Goal: Information Seeking & Learning: Learn about a topic

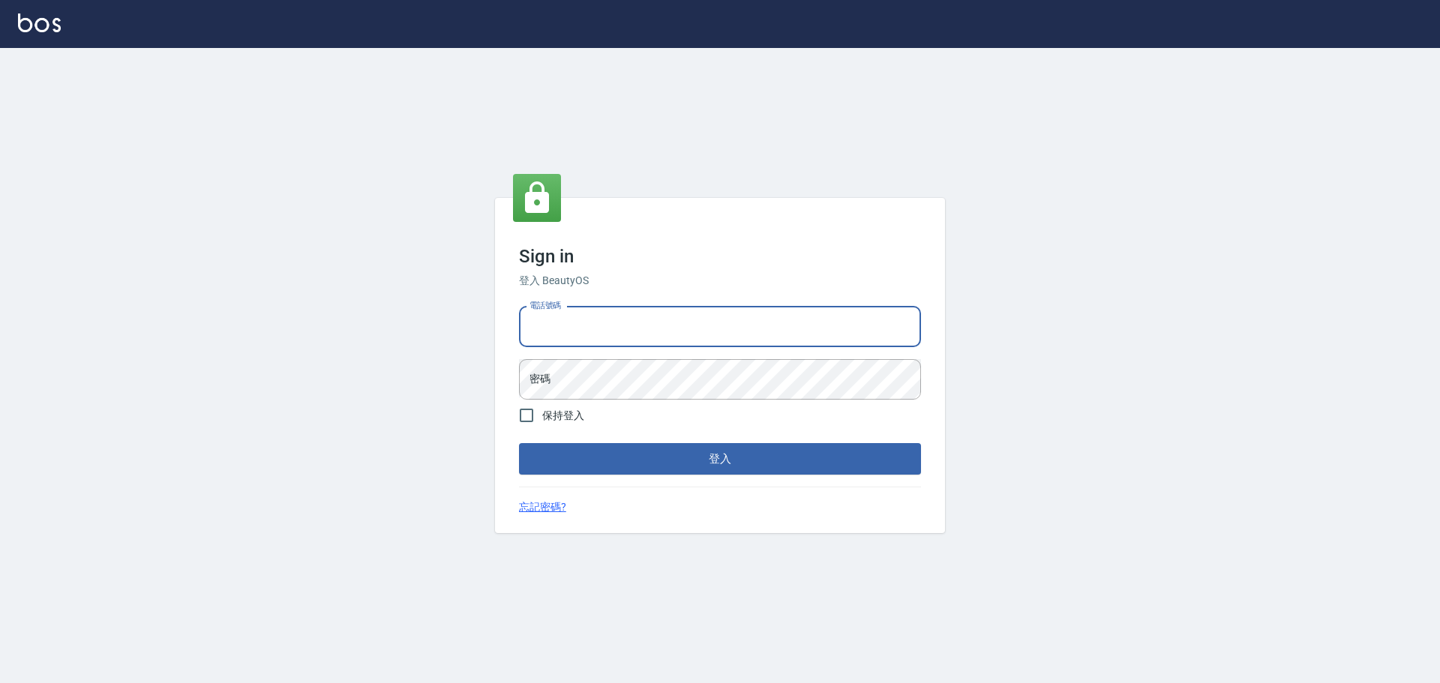
click at [706, 325] on input "電話號碼" at bounding box center [720, 327] width 402 height 40
type input "0981491131"
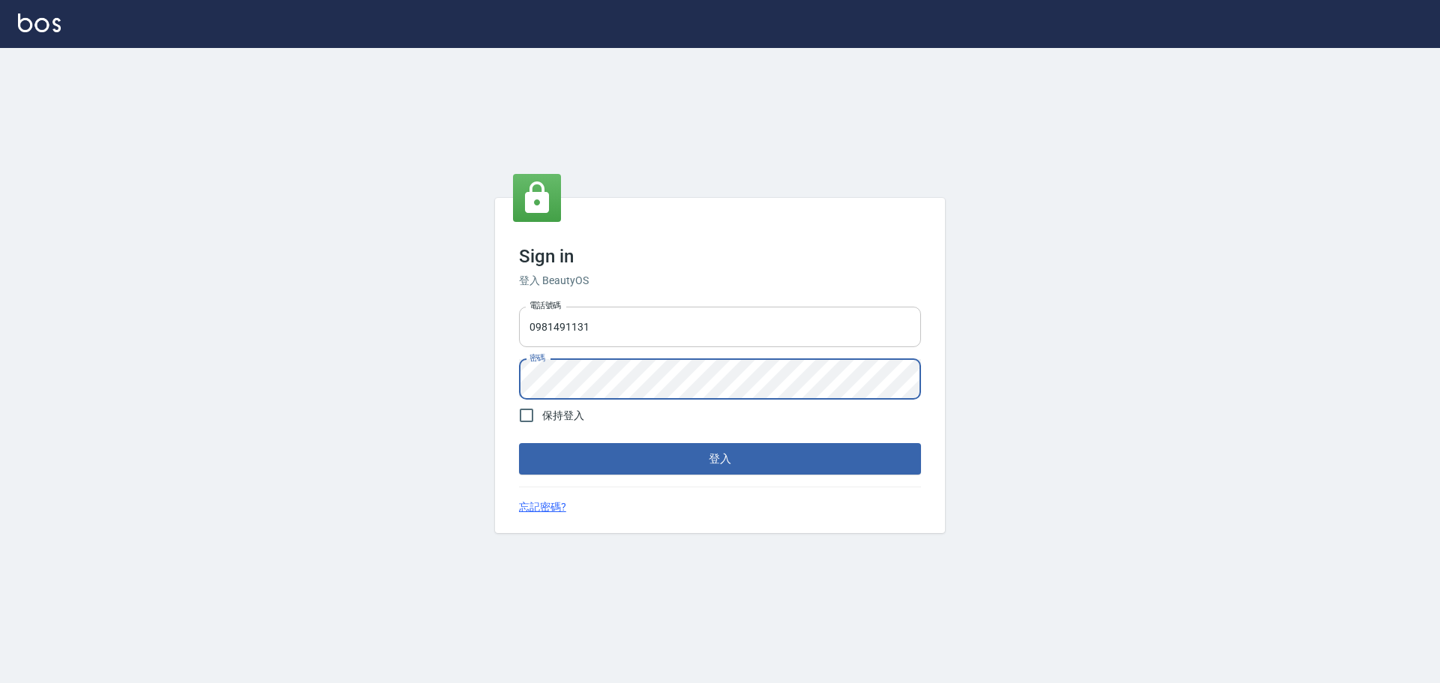
click at [519, 443] on button "登入" at bounding box center [720, 458] width 402 height 31
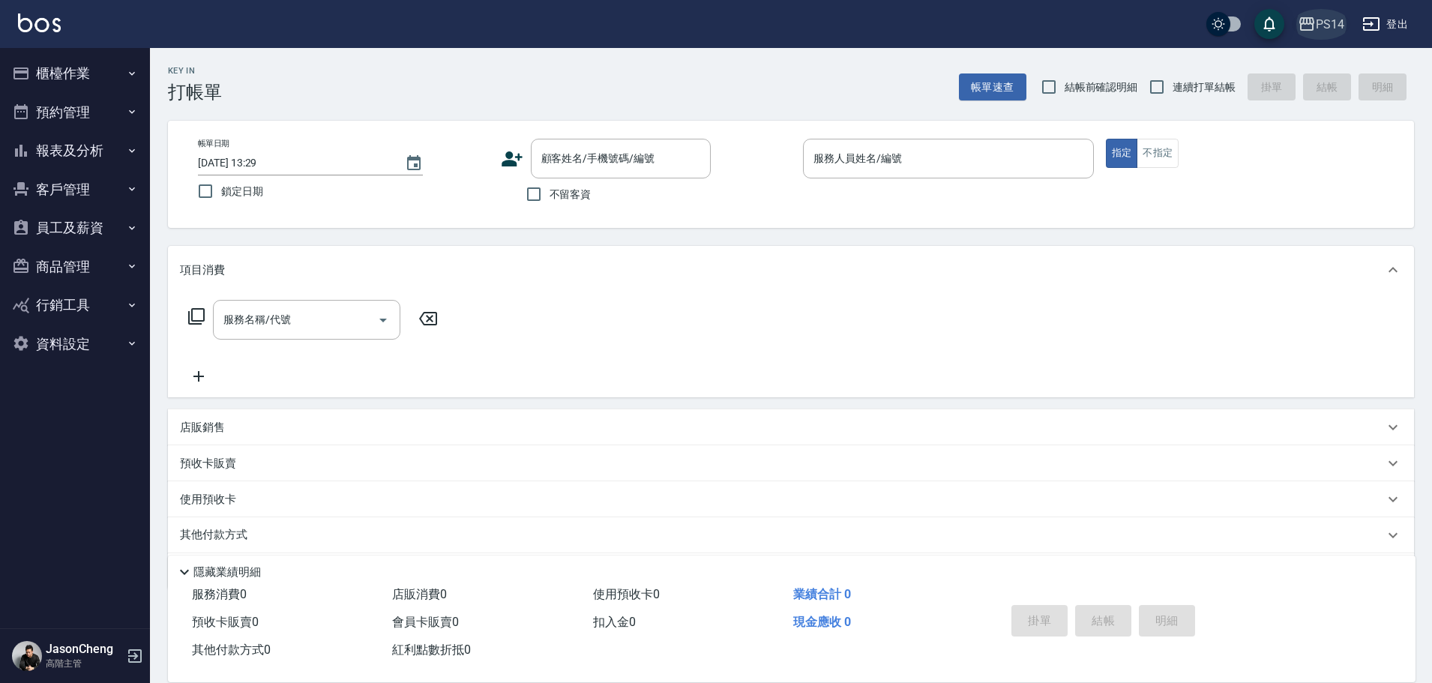
click at [1335, 23] on div "PS14" at bounding box center [1330, 24] width 28 height 19
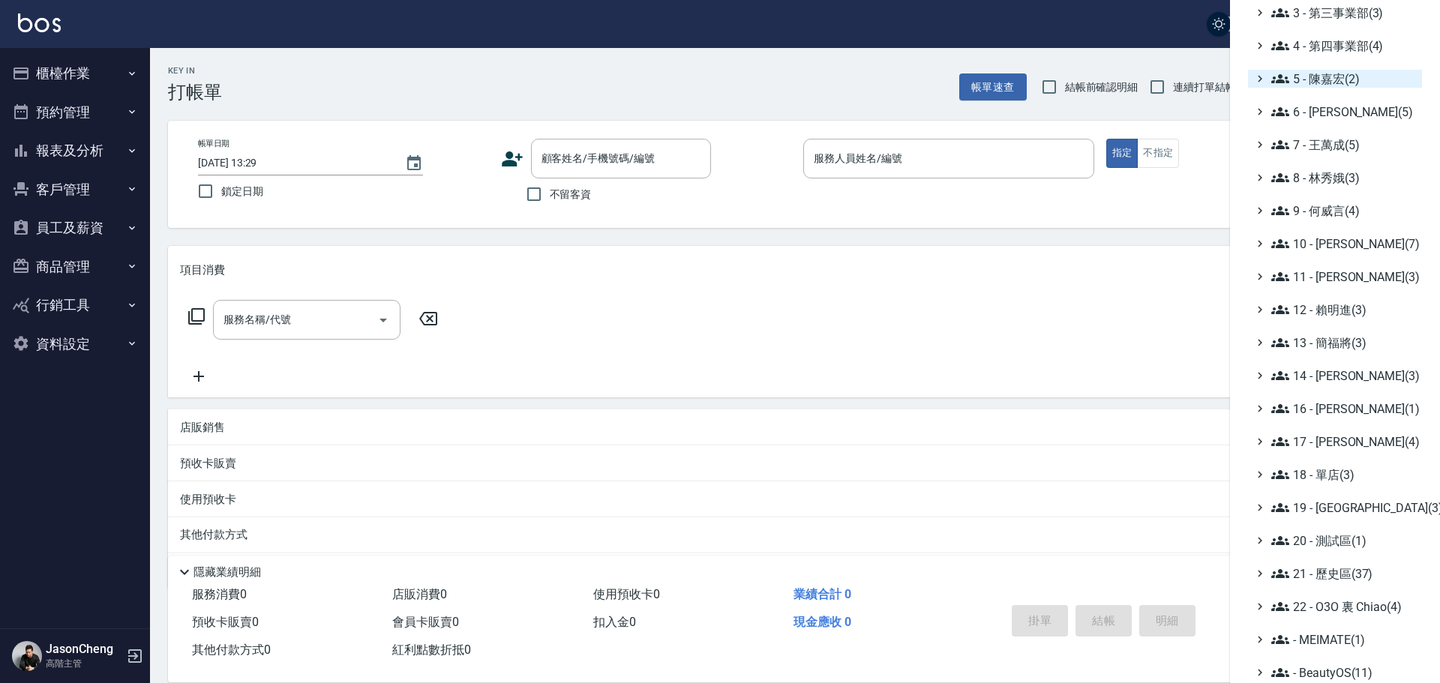
scroll to position [175, 0]
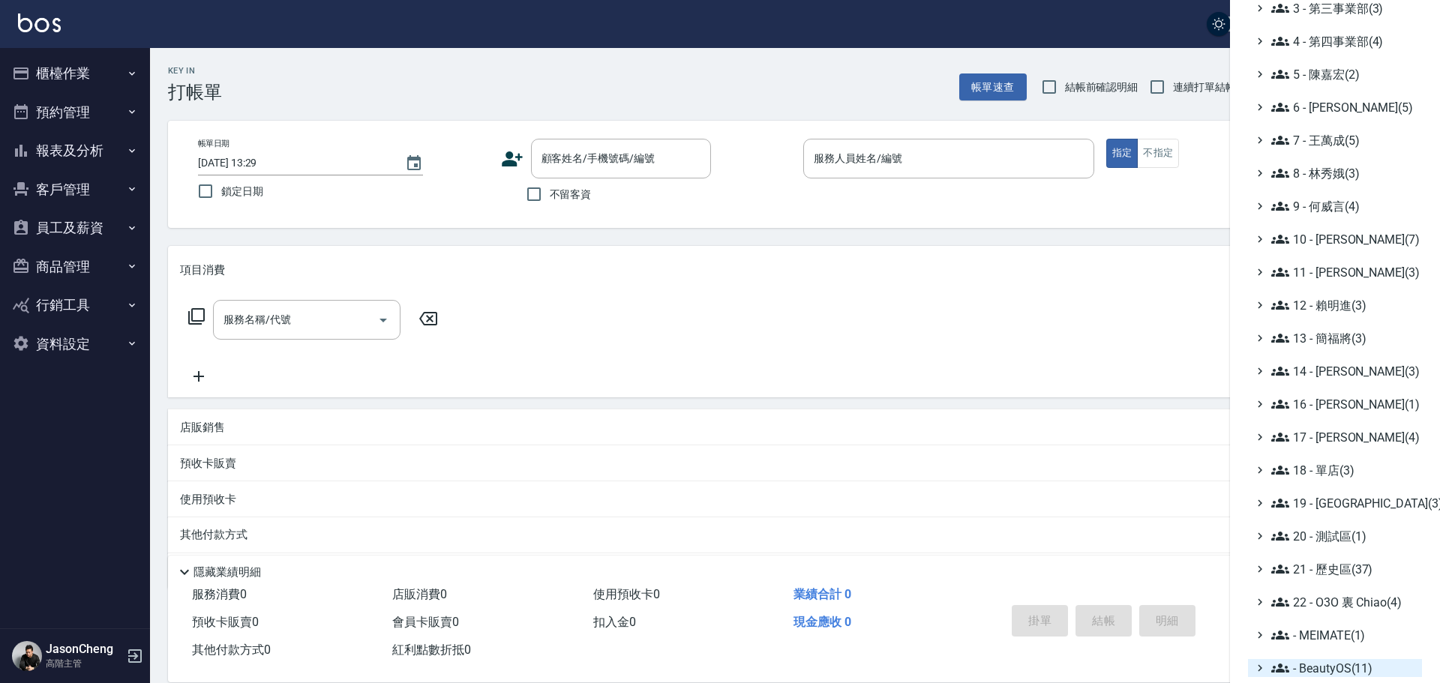
click at [1342, 673] on span "- BeautyOS(11)" at bounding box center [1343, 668] width 145 height 18
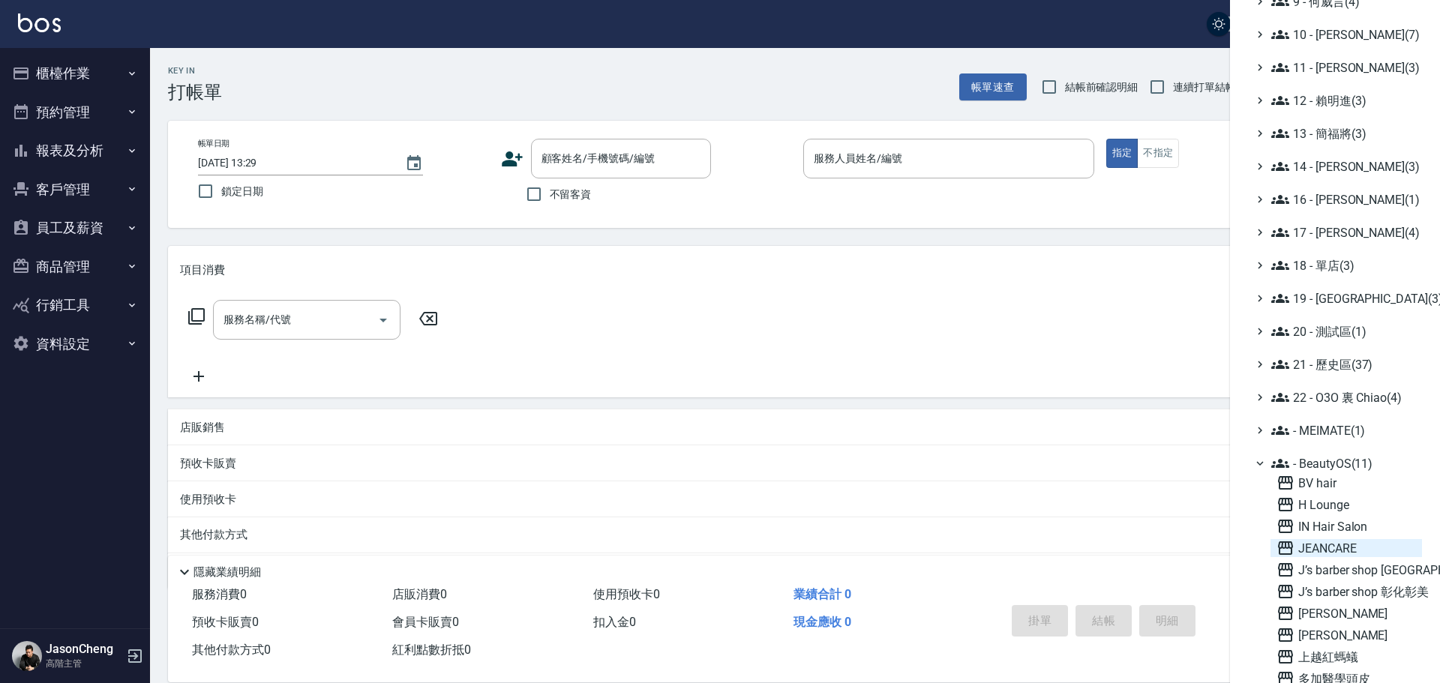
scroll to position [412, 0]
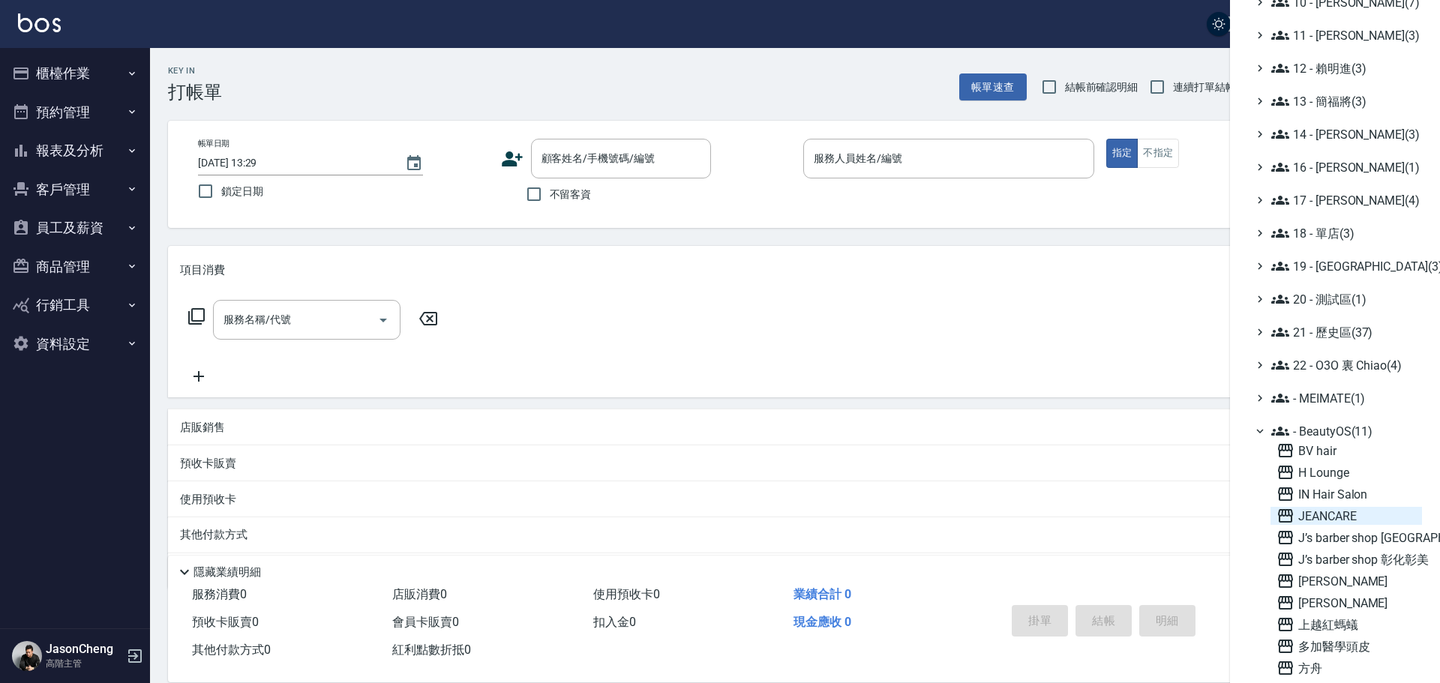
click at [1342, 511] on span "JEANCARE" at bounding box center [1345, 516] width 139 height 18
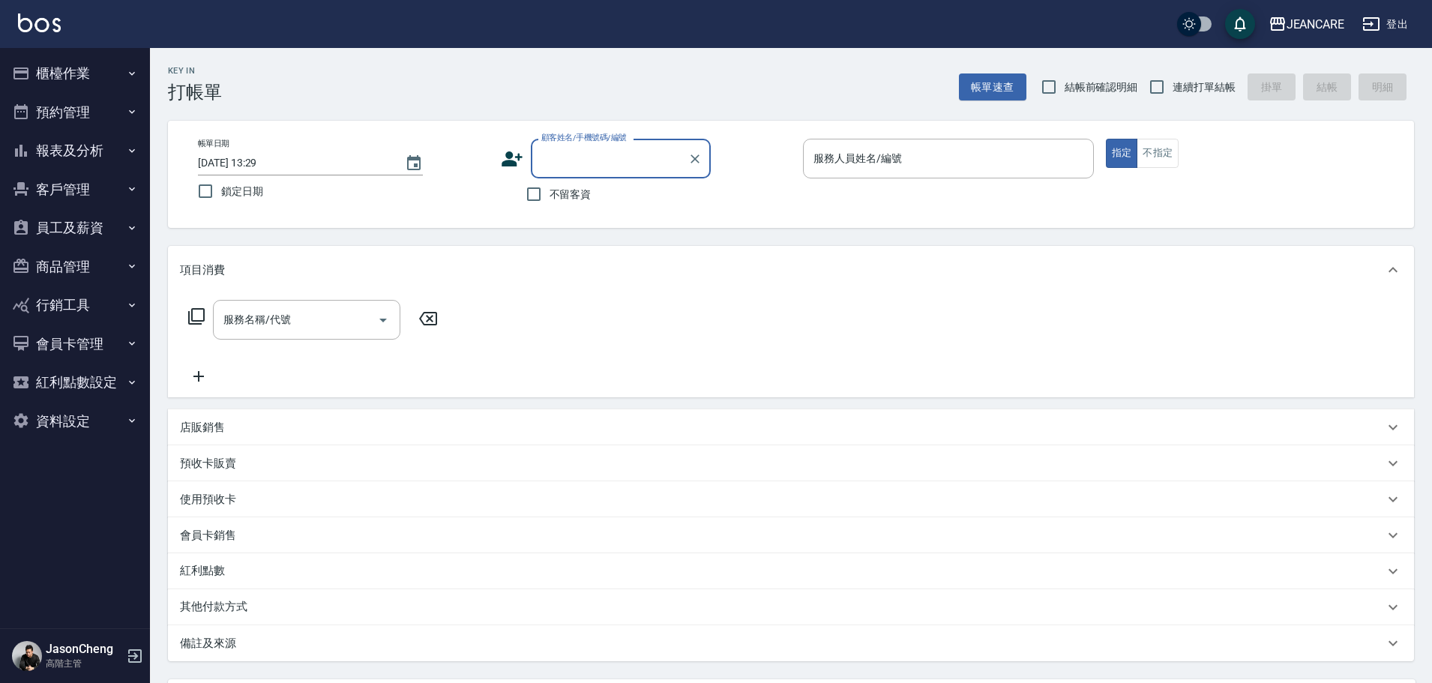
click at [94, 221] on button "員工及薪資" at bounding box center [75, 227] width 138 height 39
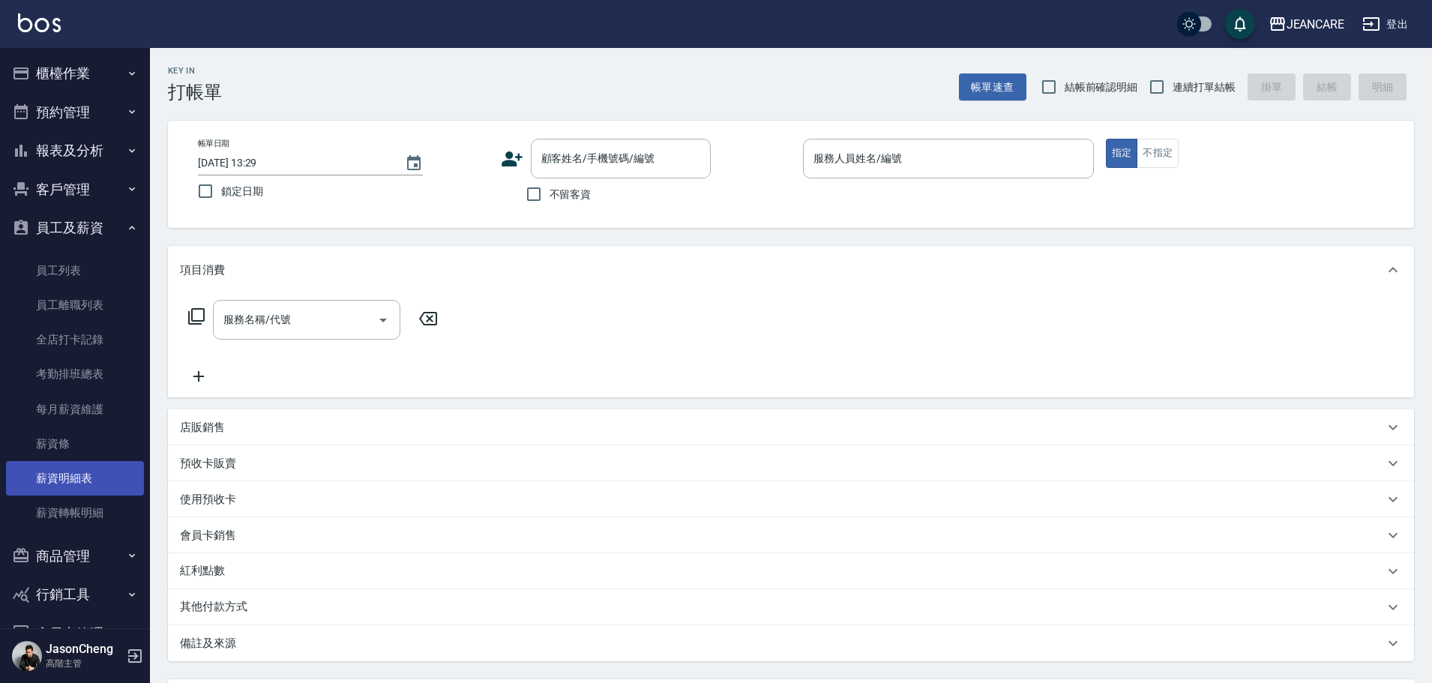
click at [67, 481] on link "薪資明細表" at bounding box center [75, 478] width 138 height 34
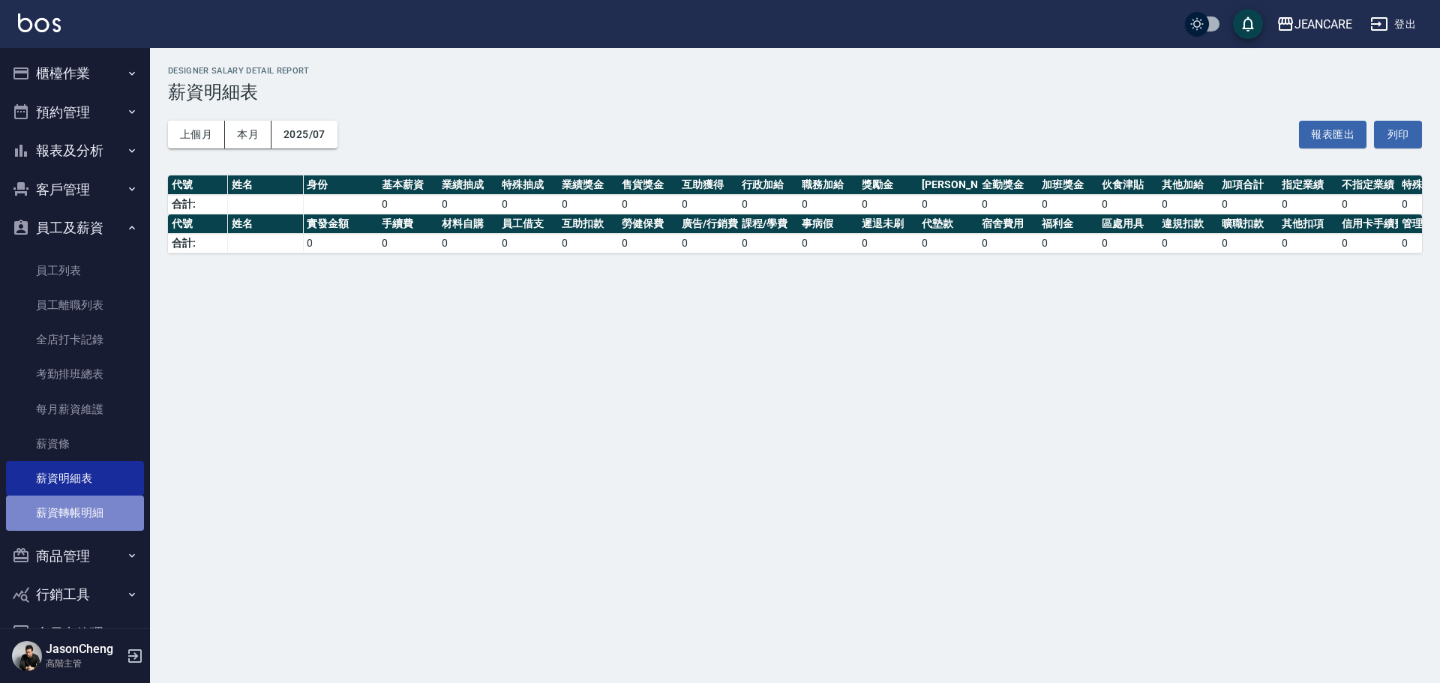
click at [103, 520] on link "薪資轉帳明細" at bounding box center [75, 513] width 138 height 34
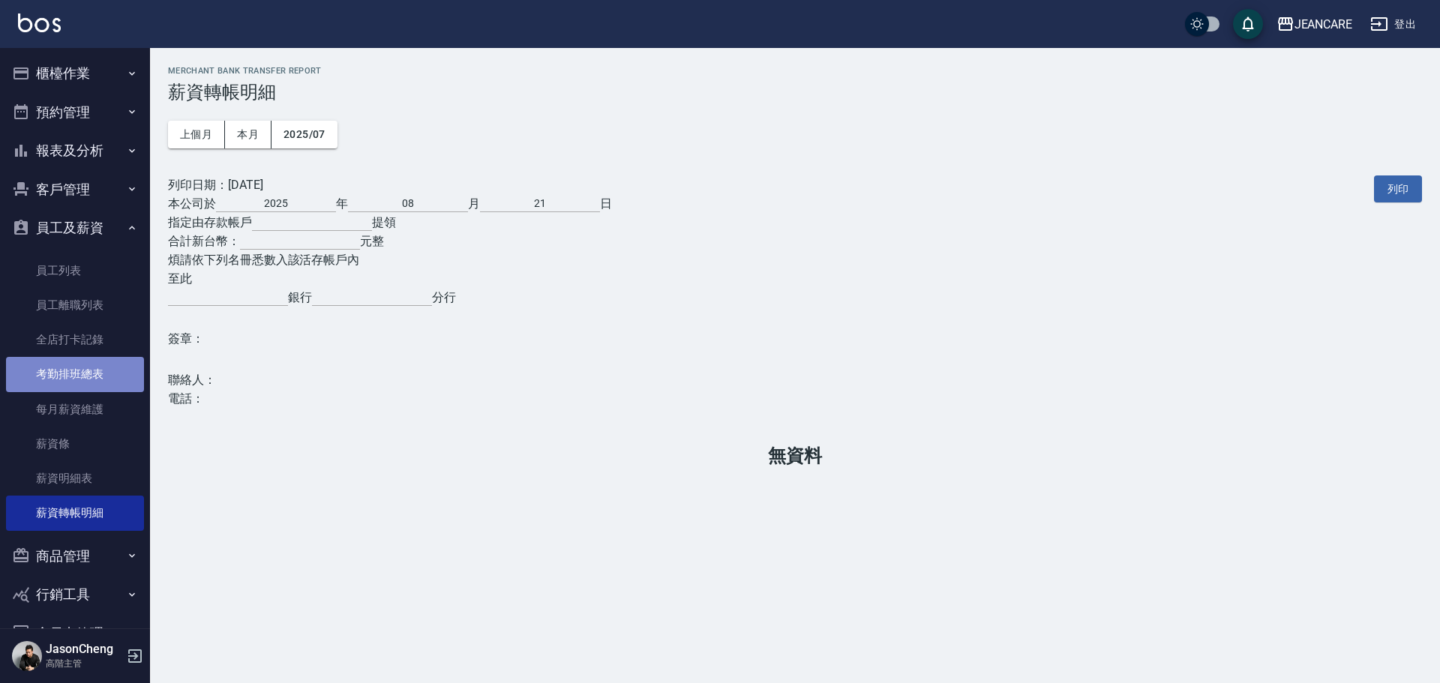
click at [97, 362] on link "考勤排班總表" at bounding box center [75, 374] width 138 height 34
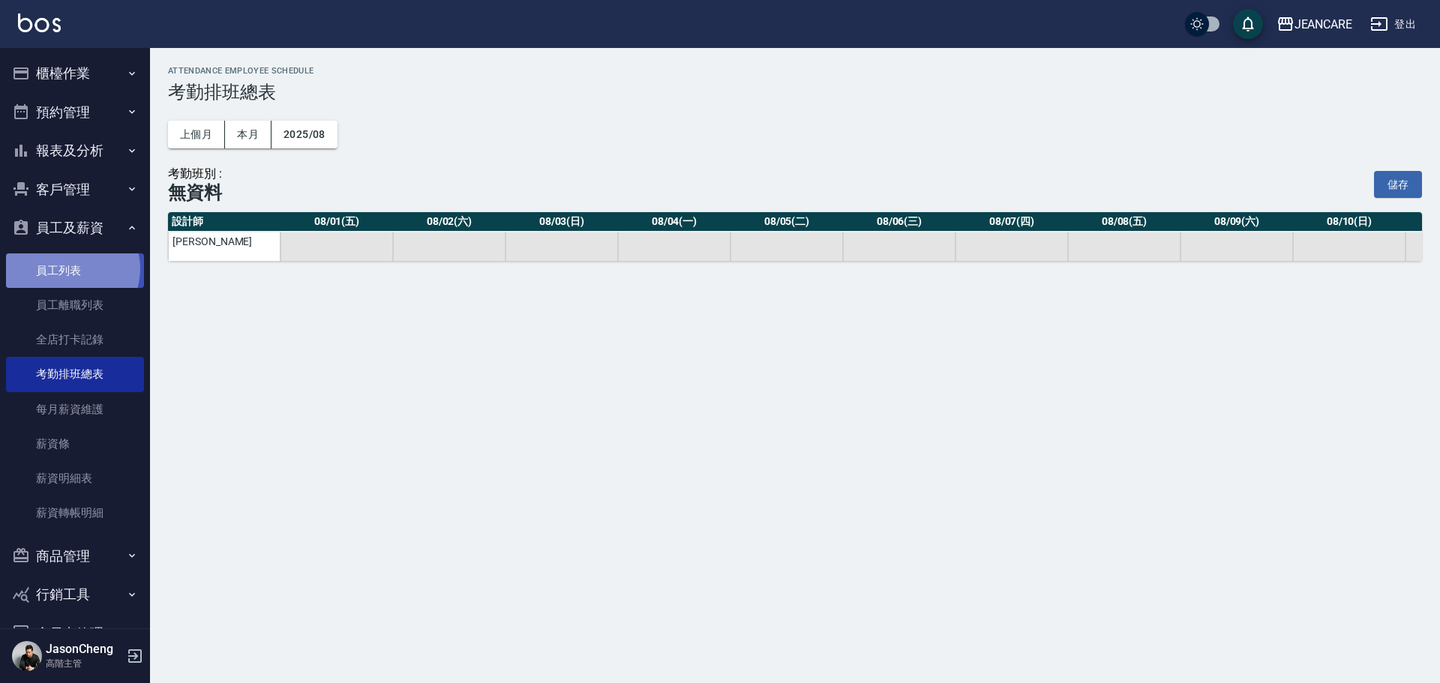
click at [71, 268] on link "員工列表" at bounding box center [75, 270] width 138 height 34
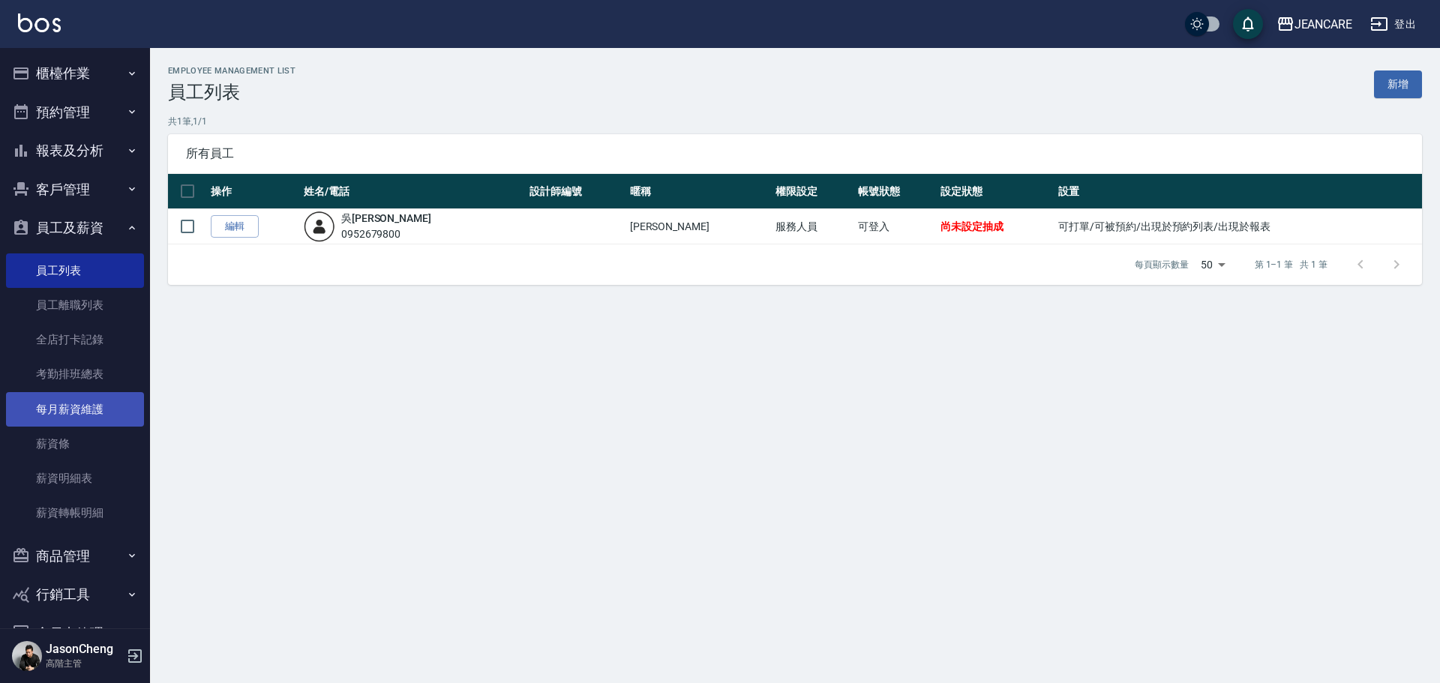
click at [89, 411] on link "每月薪資維護" at bounding box center [75, 409] width 138 height 34
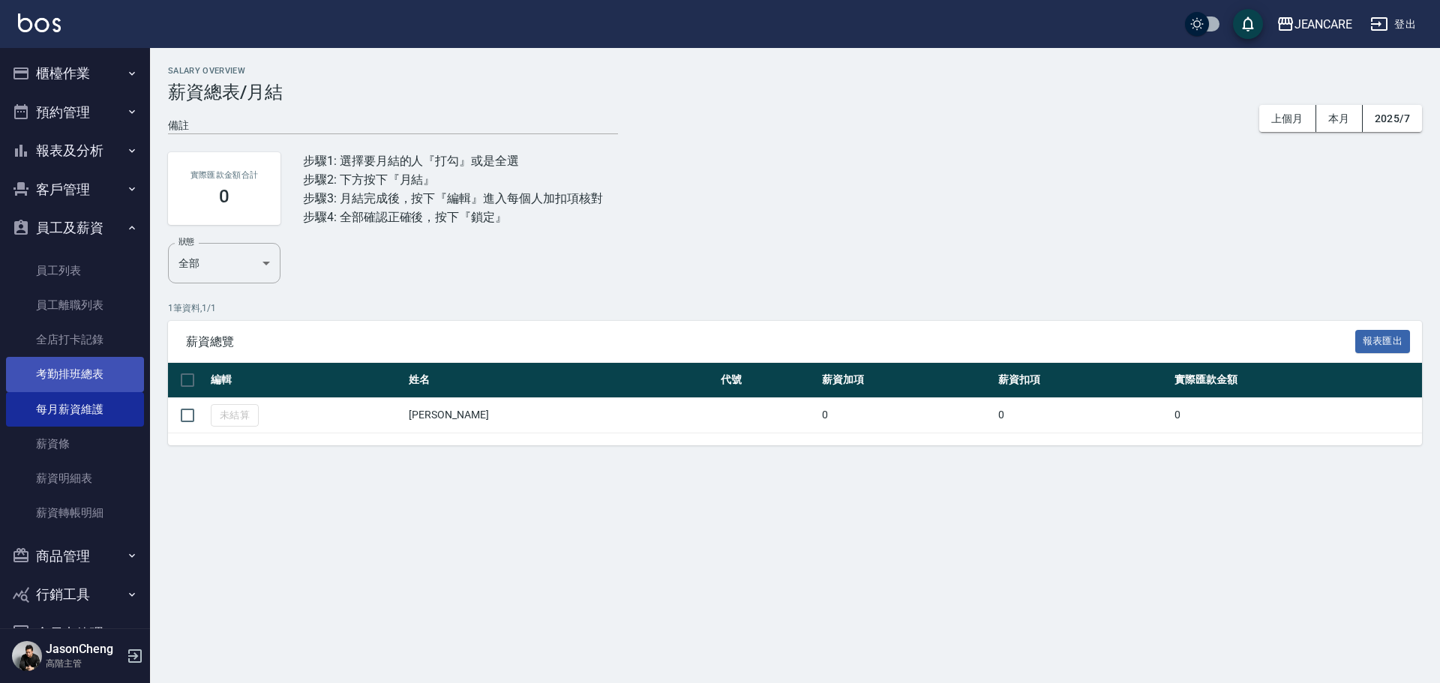
click at [95, 366] on link "考勤排班總表" at bounding box center [75, 374] width 138 height 34
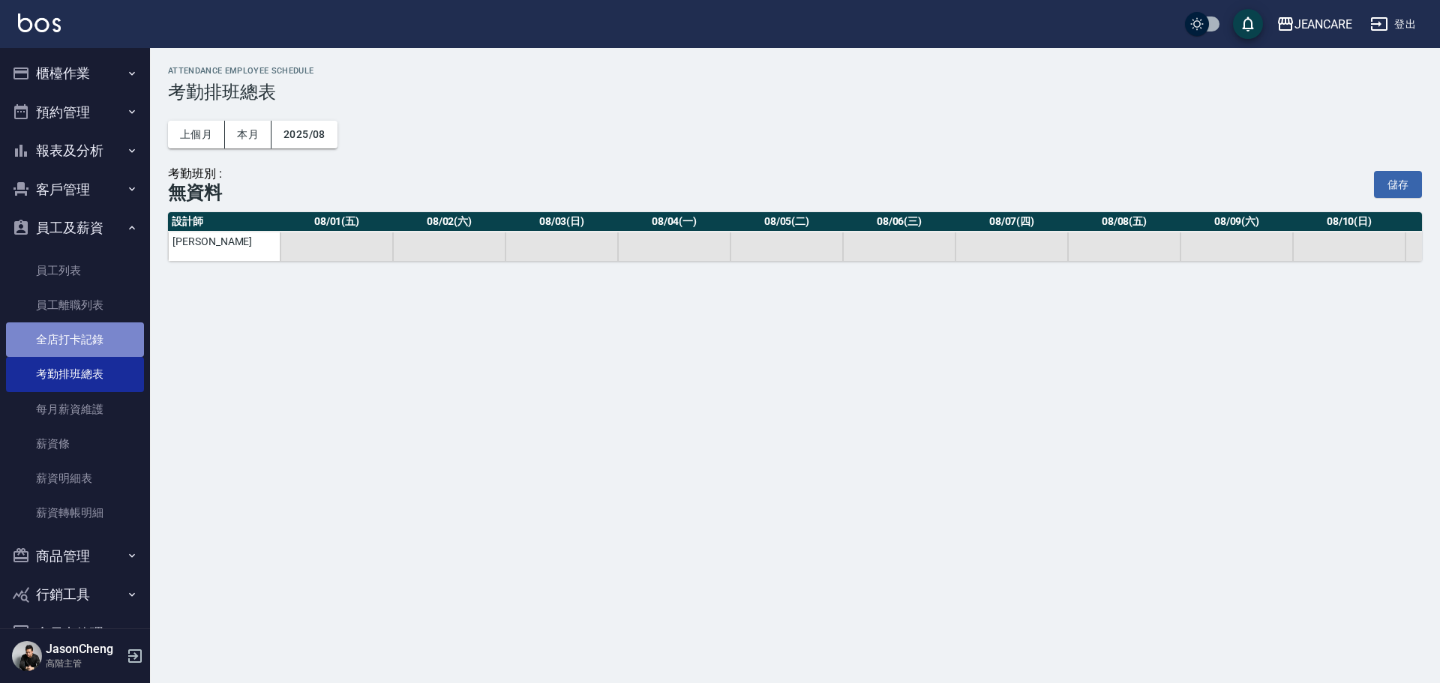
click at [86, 337] on link "全店打卡記錄" at bounding box center [75, 339] width 138 height 34
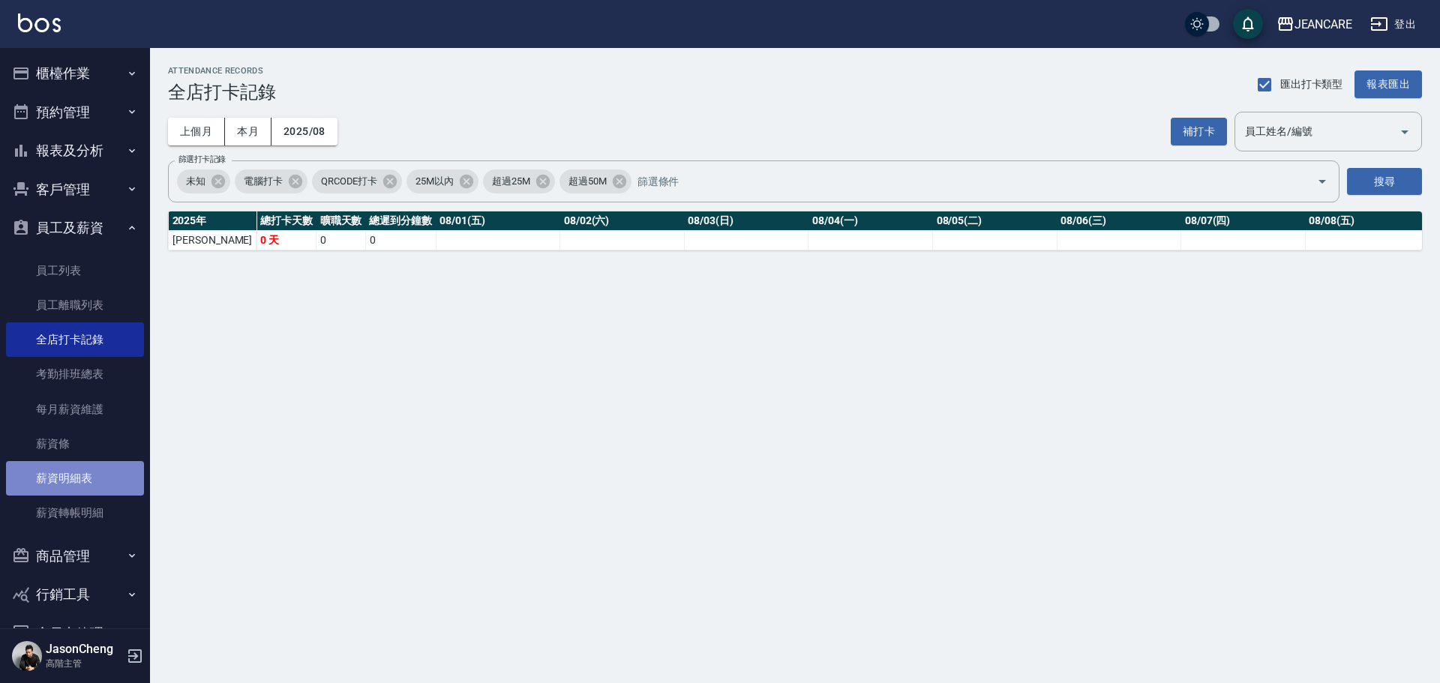
click at [86, 474] on link "薪資明細表" at bounding box center [75, 478] width 138 height 34
